Goal: Information Seeking & Learning: Learn about a topic

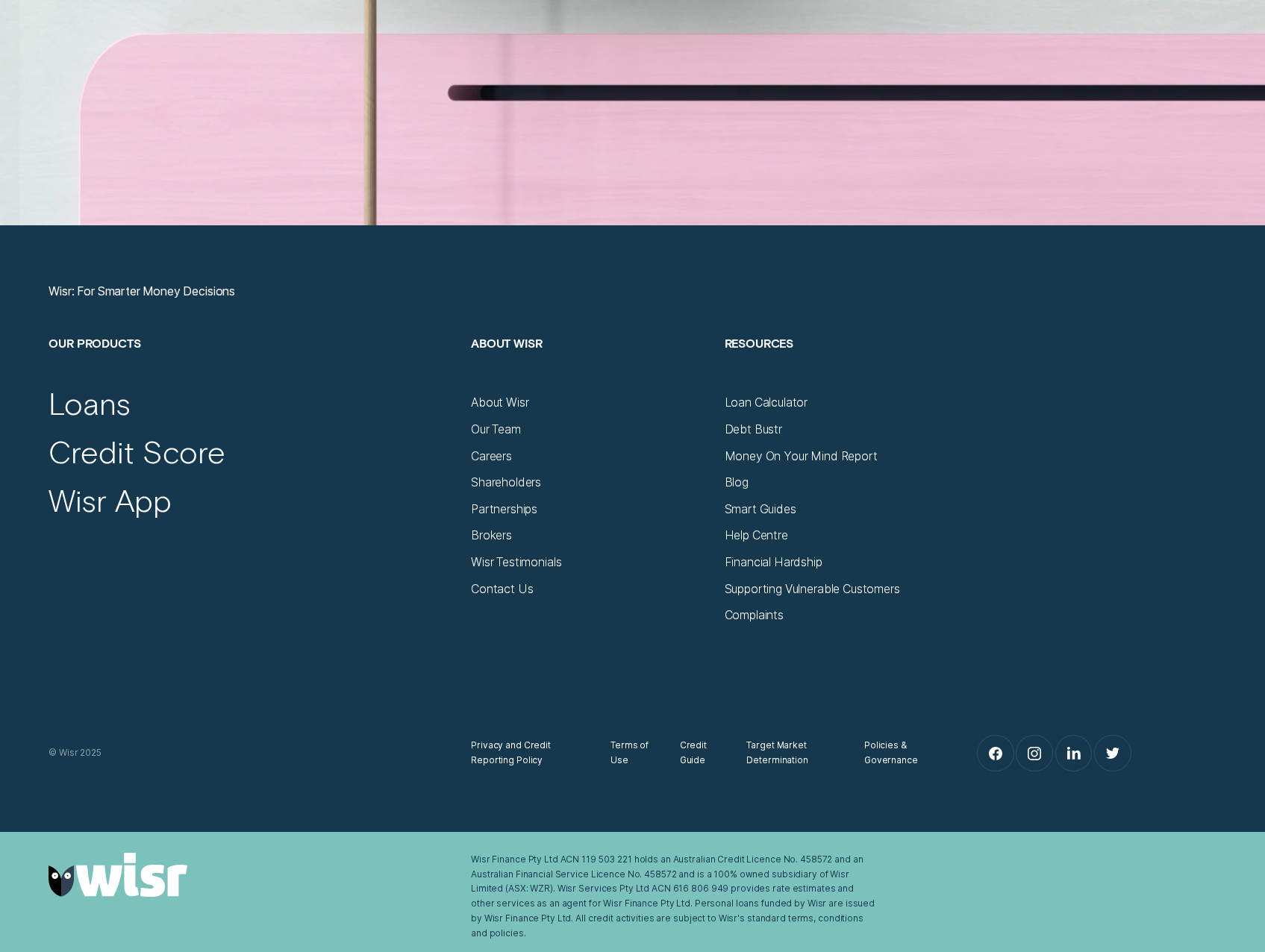
scroll to position [5836, 0]
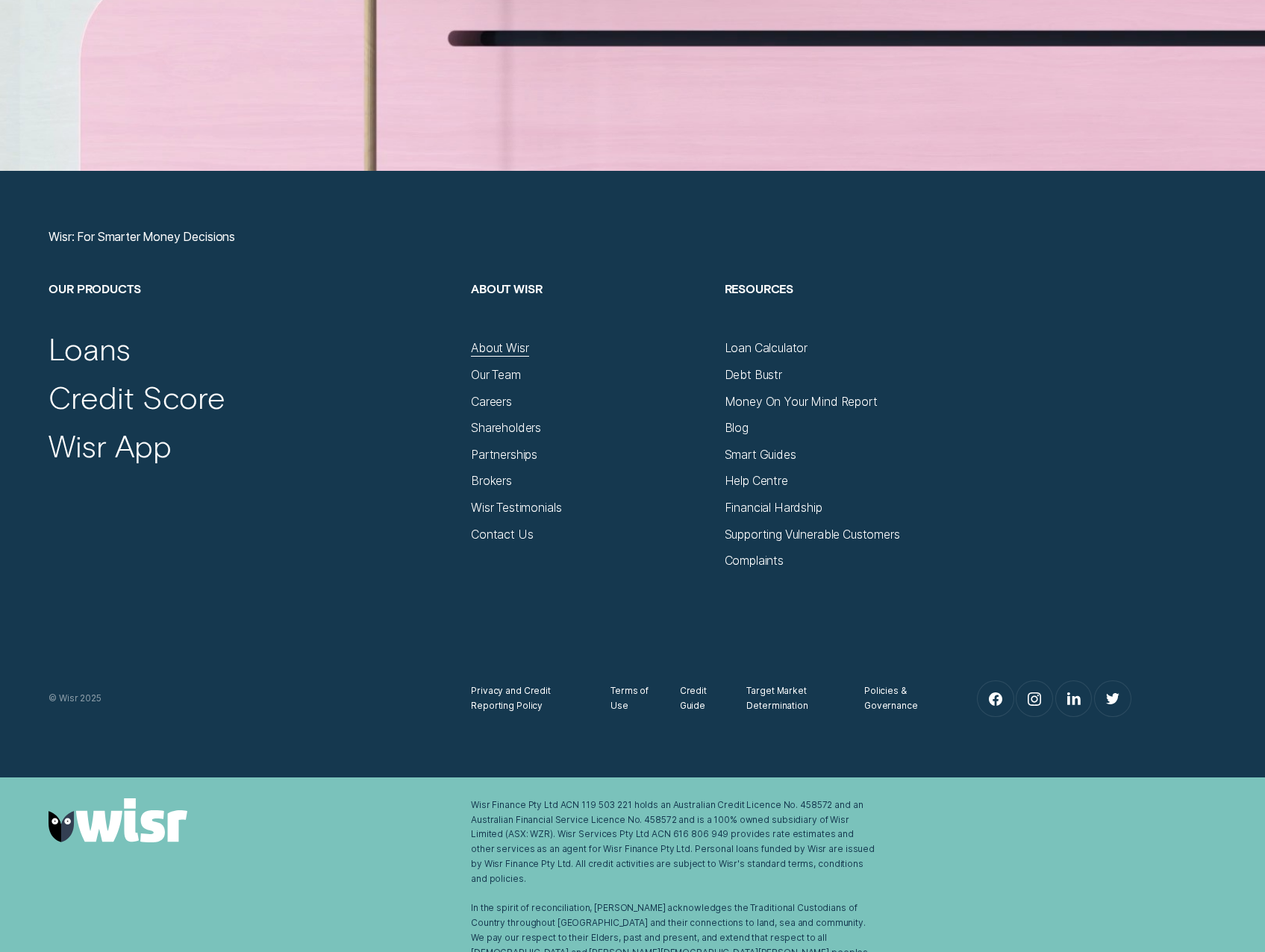
click at [496, 341] on div "About Wisr" at bounding box center [499, 349] width 57 height 15
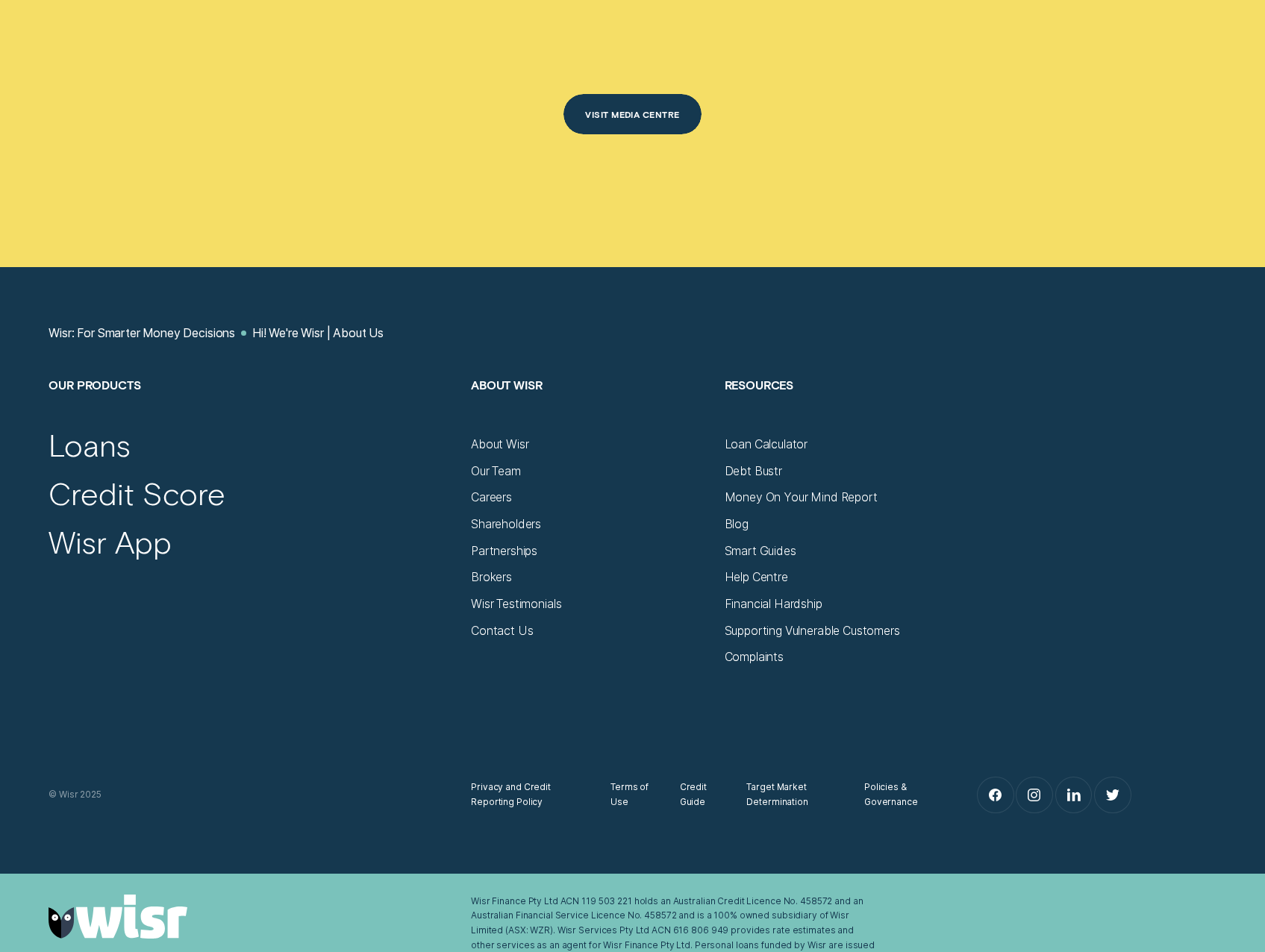
scroll to position [8950, 0]
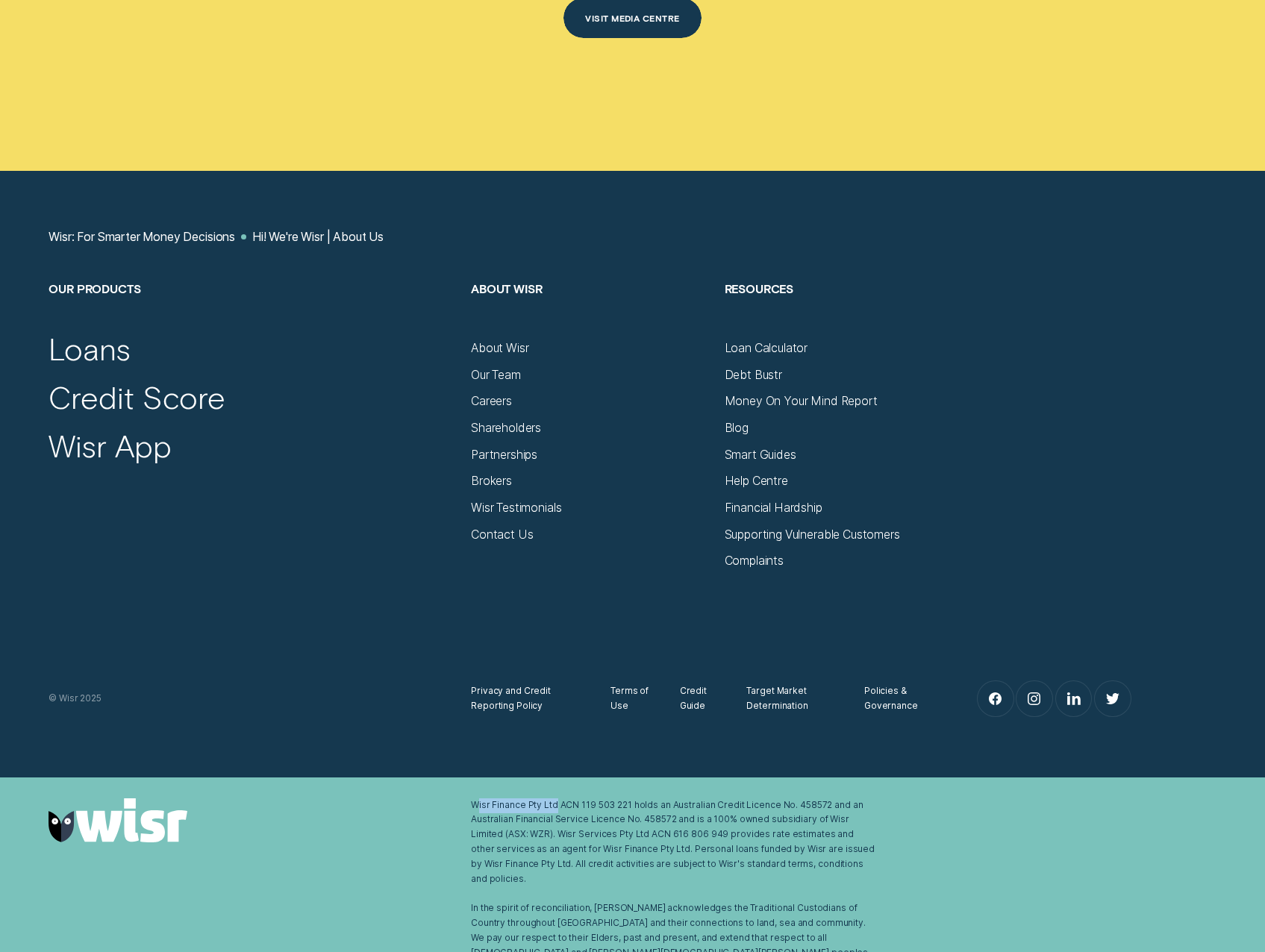
drag, startPoint x: 475, startPoint y: 802, endPoint x: 556, endPoint y: 804, distance: 81.0
click at [556, 804] on div "Wisr Finance Pty Ltd ACN 119 503 221 holds an Australian Credit Licence No. 458…" at bounding box center [675, 887] width 408 height 178
drag, startPoint x: 472, startPoint y: 801, endPoint x: 557, endPoint y: 800, distance: 85.0
click at [557, 800] on div "Wisr Finance Pty Ltd ACN 119 503 221 holds an Australian Credit Licence No. 458…" at bounding box center [675, 887] width 408 height 178
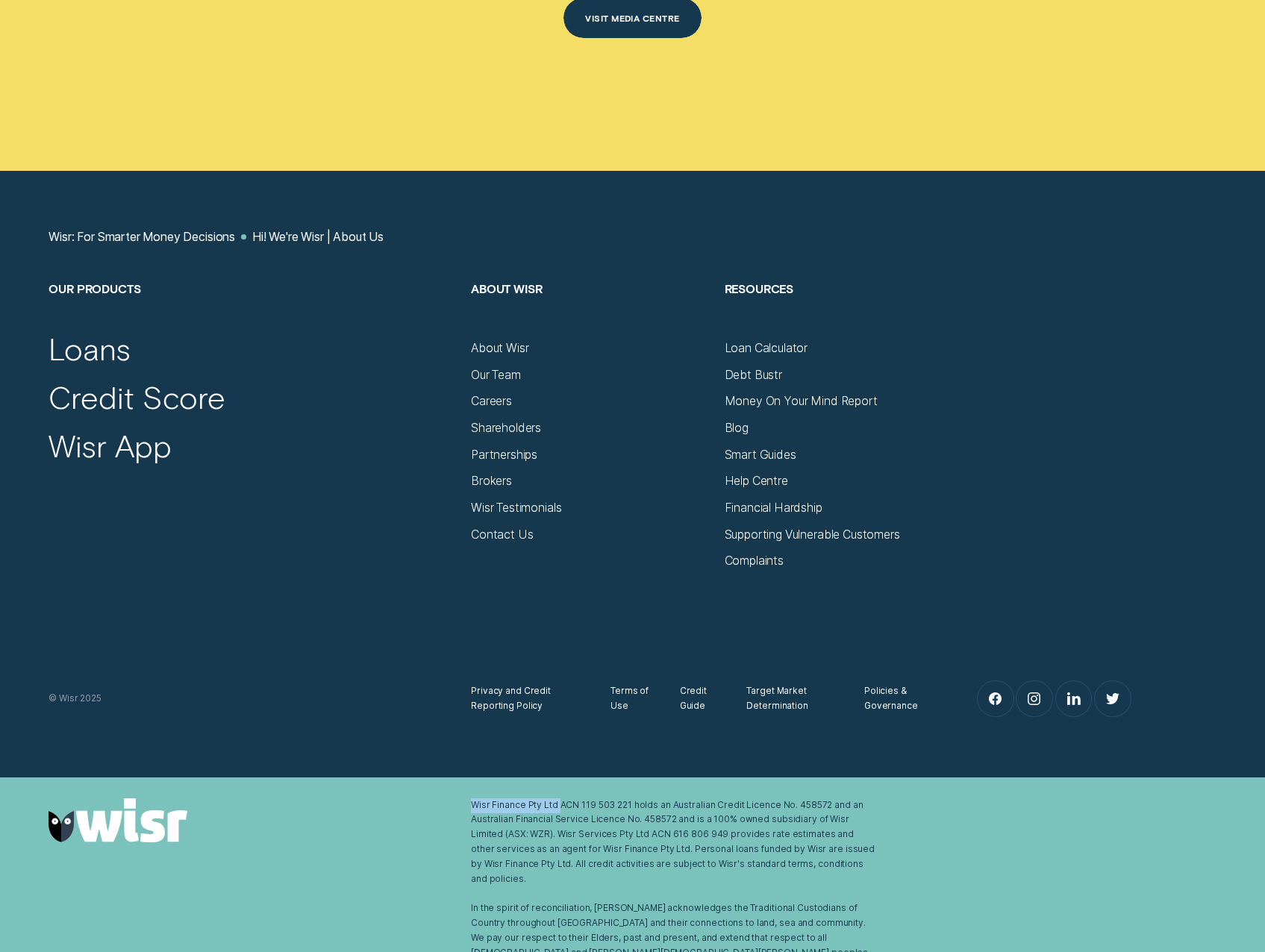
copy div "Wisr Finance Pty Ltd"
click at [883, 695] on div "Policies & Governance" at bounding box center [900, 699] width 72 height 30
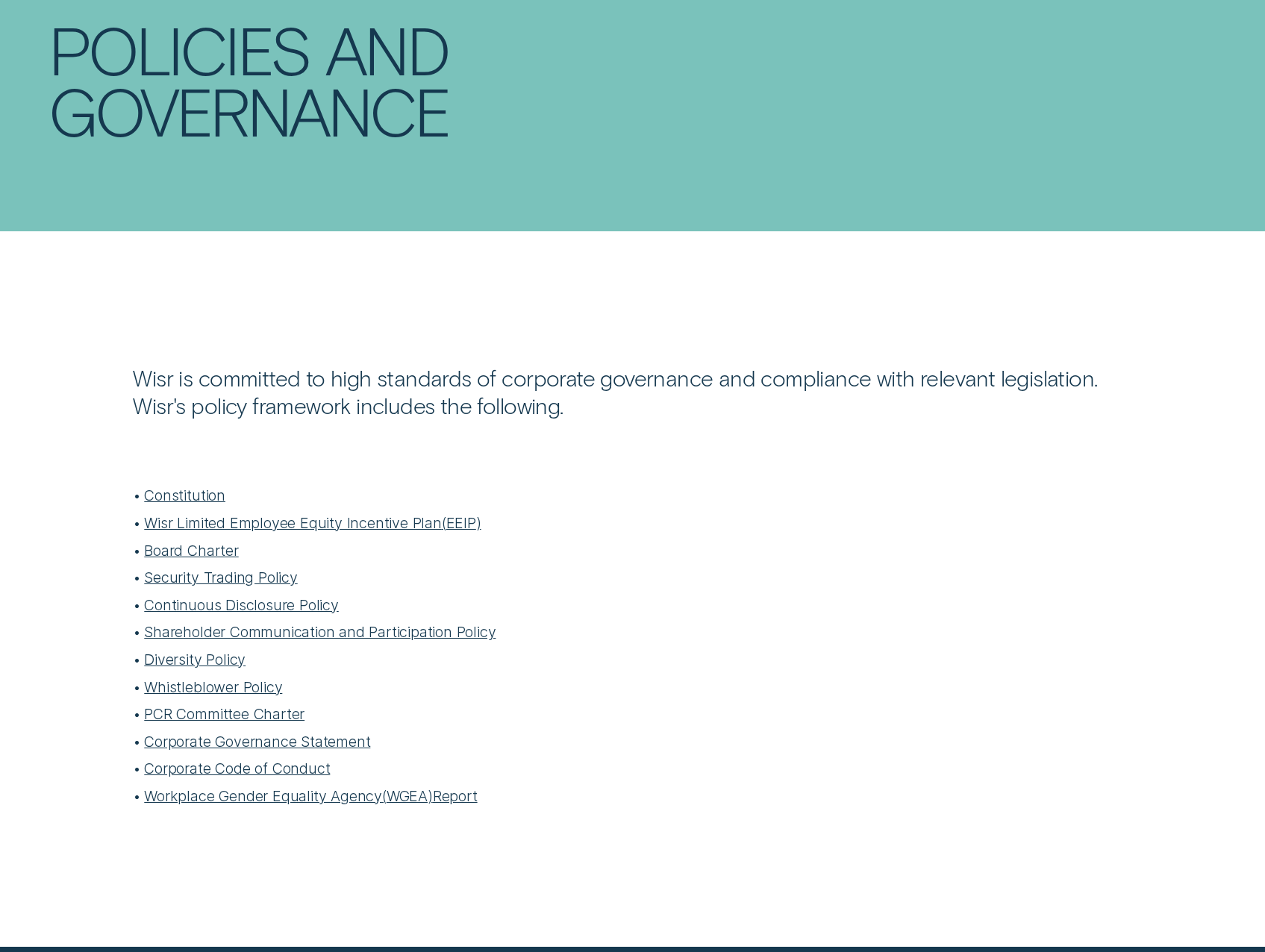
scroll to position [224, 0]
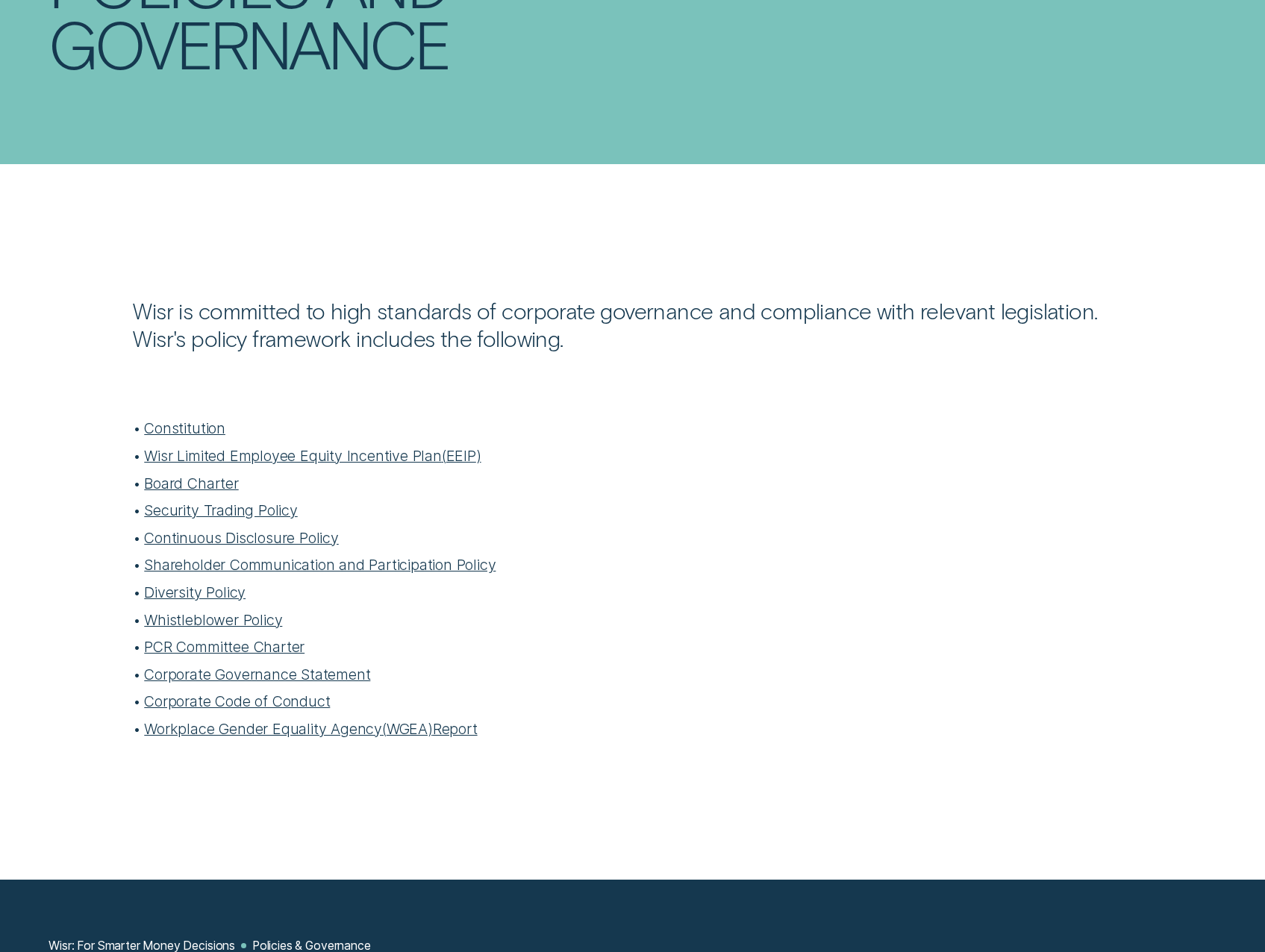
click at [209, 436] on link "Constitution" at bounding box center [184, 427] width 81 height 18
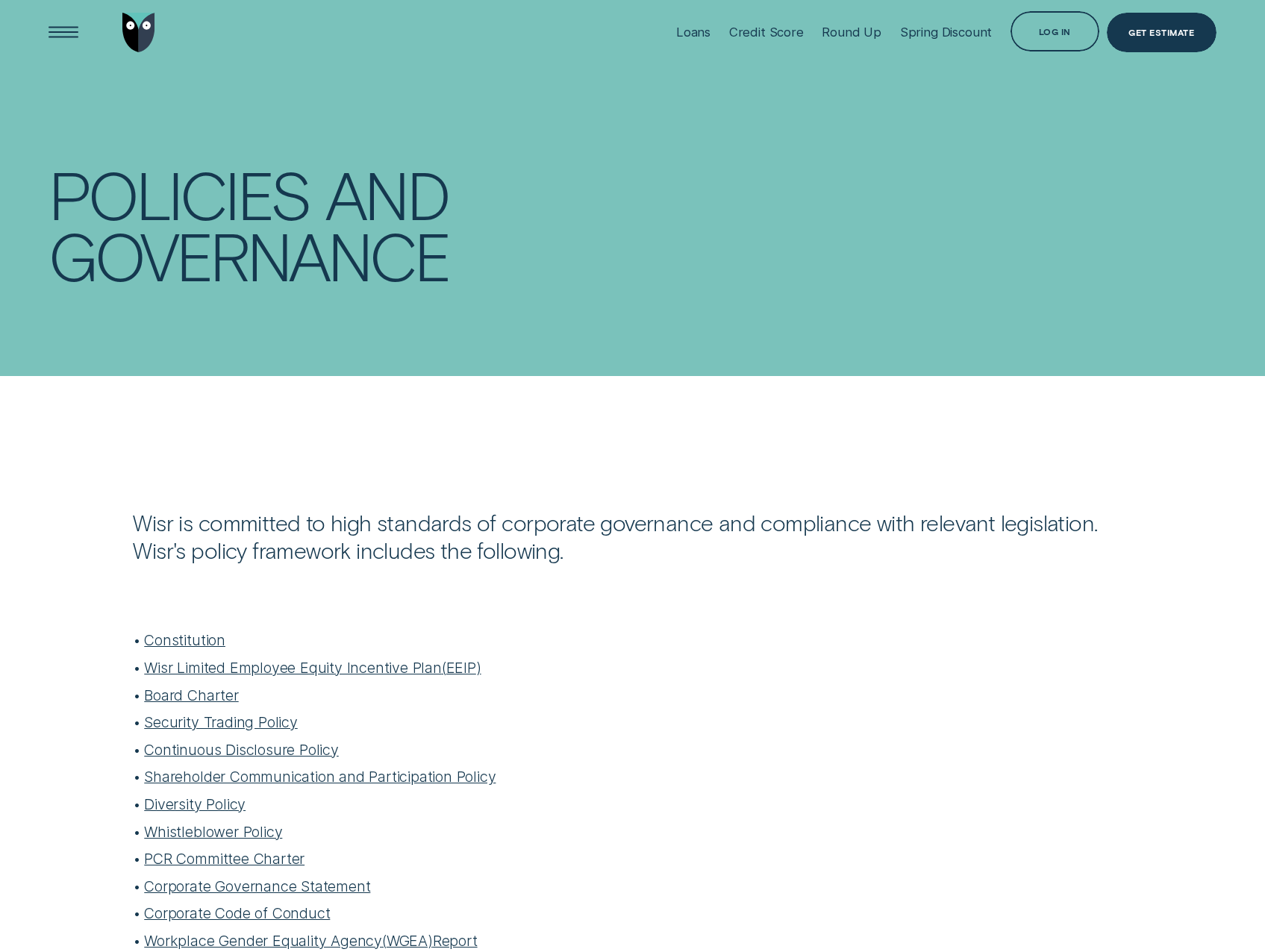
scroll to position [0, 0]
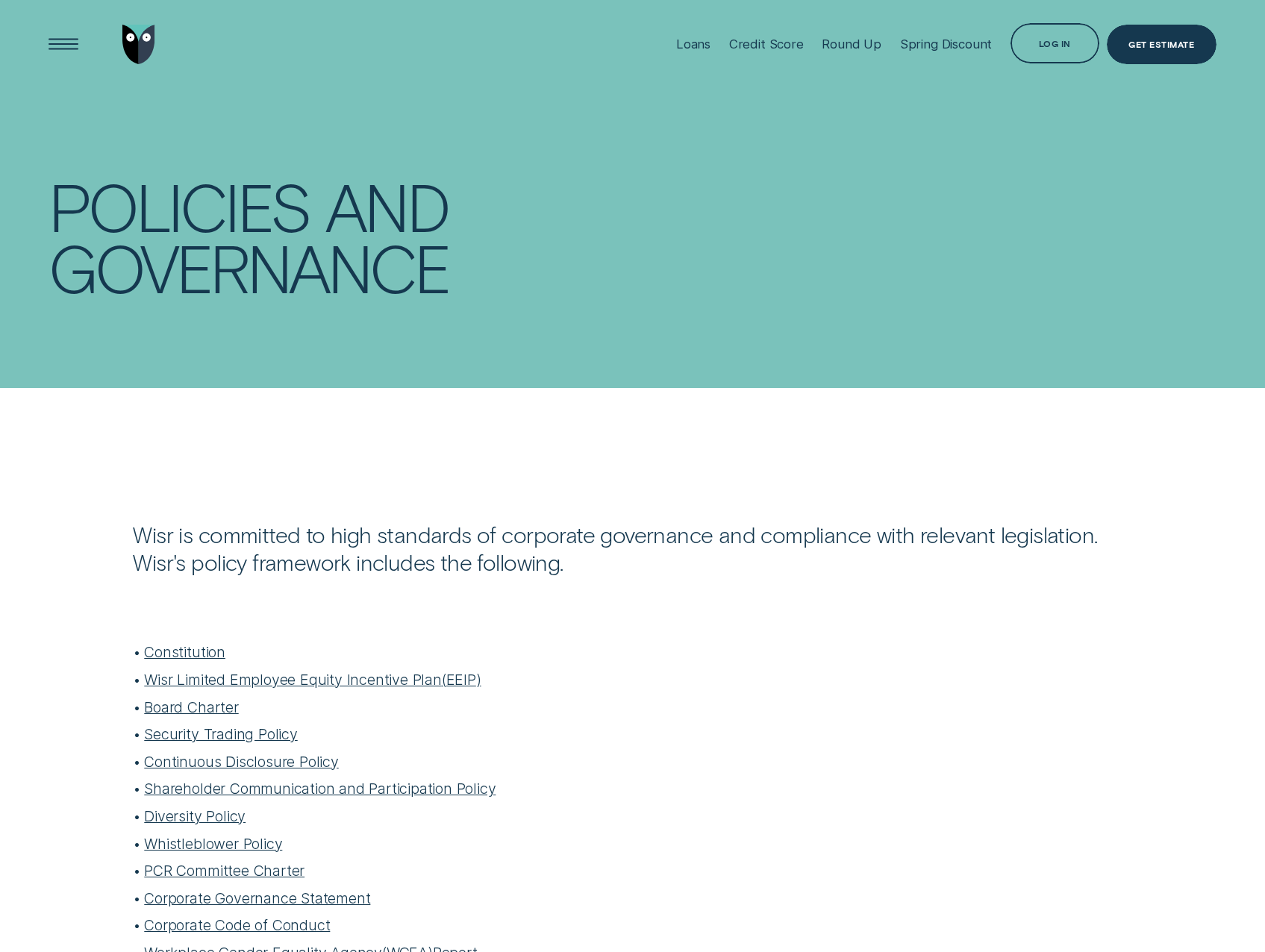
click at [53, 44] on div "Open Menu" at bounding box center [63, 45] width 57 height 57
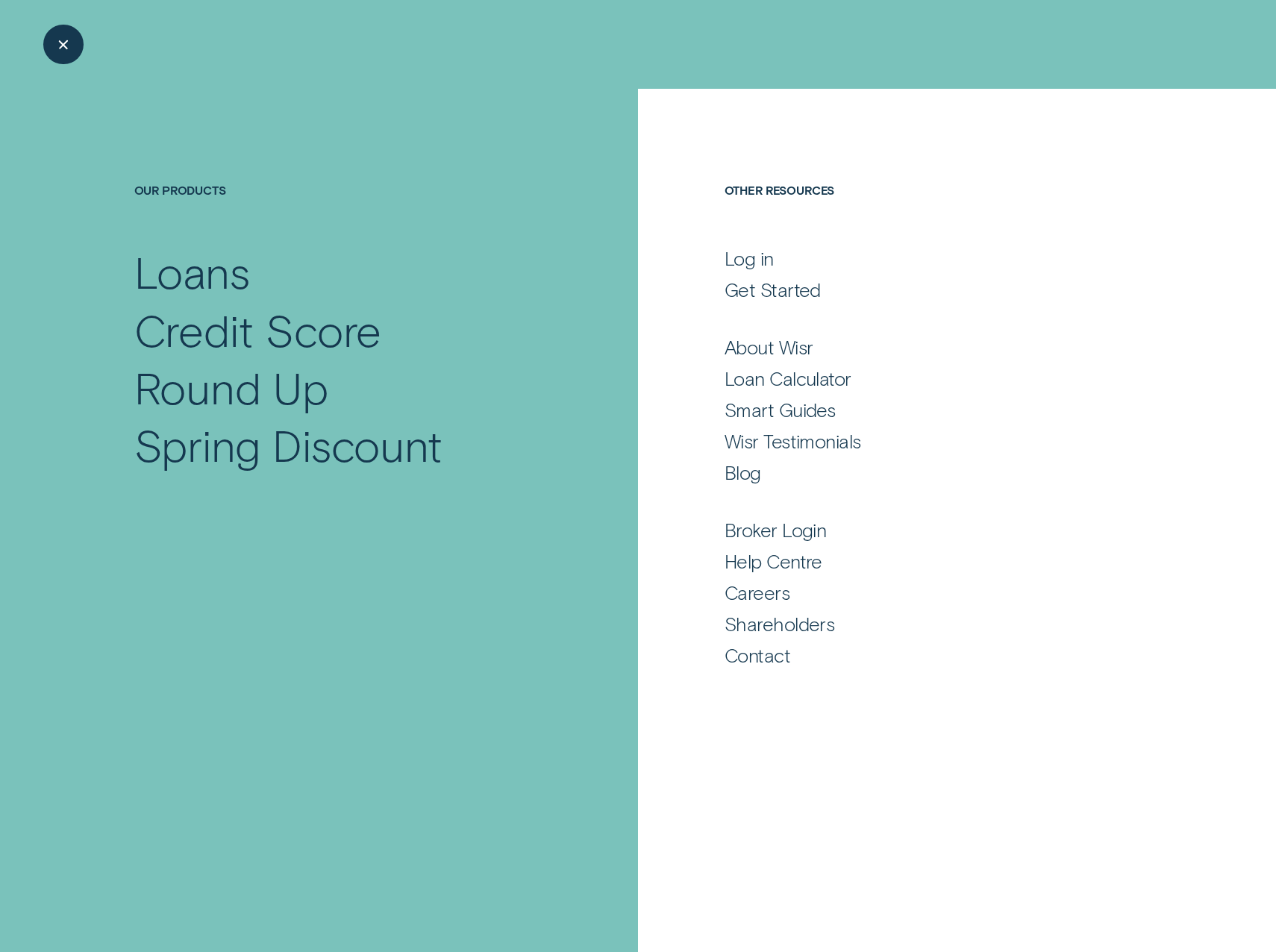
drag, startPoint x: 85, startPoint y: 75, endPoint x: 85, endPoint y: 50, distance: 25.0
click at [85, 72] on div at bounding box center [103, 44] width 109 height 89
click at [85, 48] on div "Close Menu" at bounding box center [63, 45] width 57 height 57
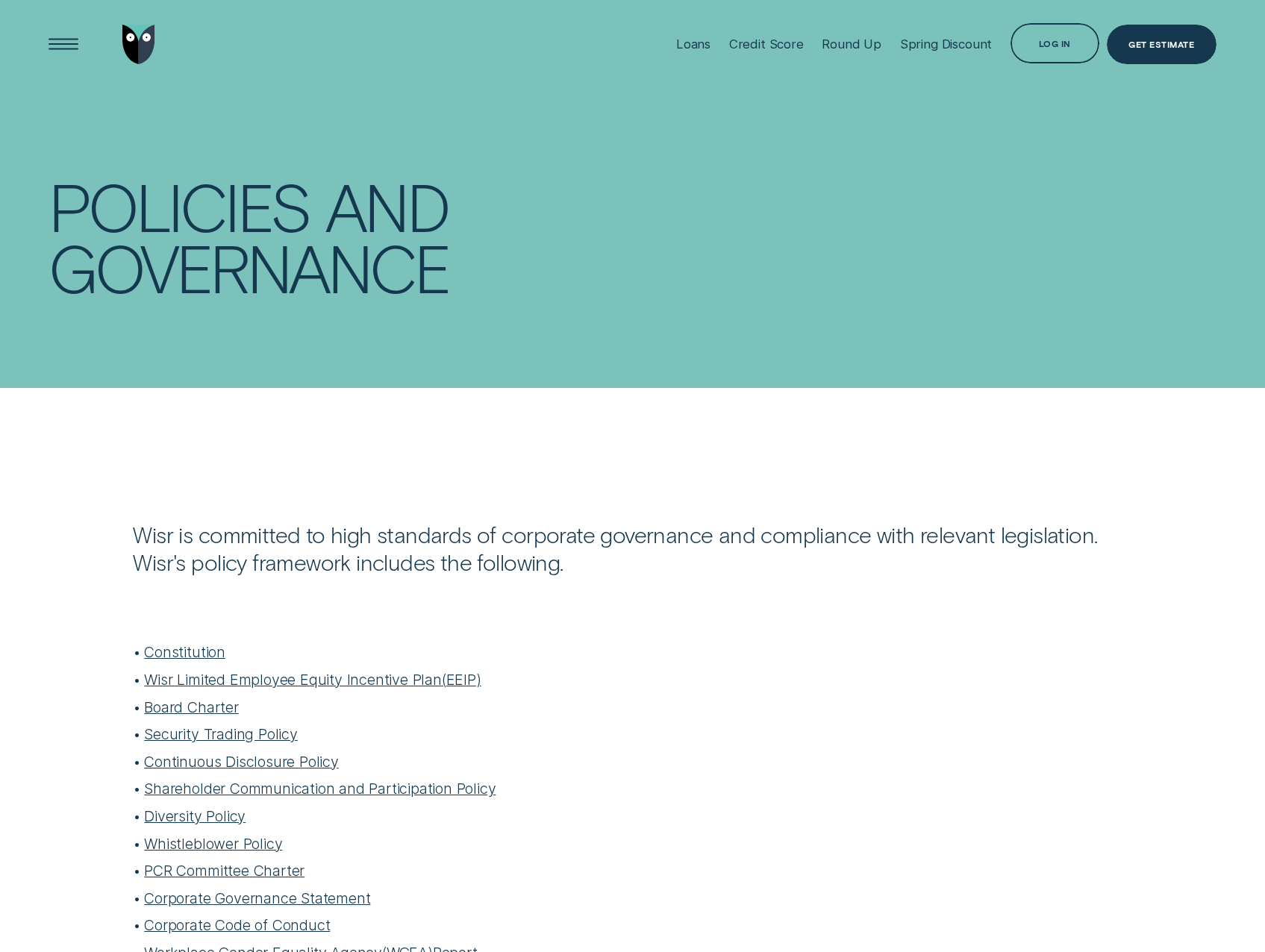
click at [131, 38] on img "Go to home page" at bounding box center [139, 44] width 34 height 39
